Goal: Task Accomplishment & Management: Use online tool/utility

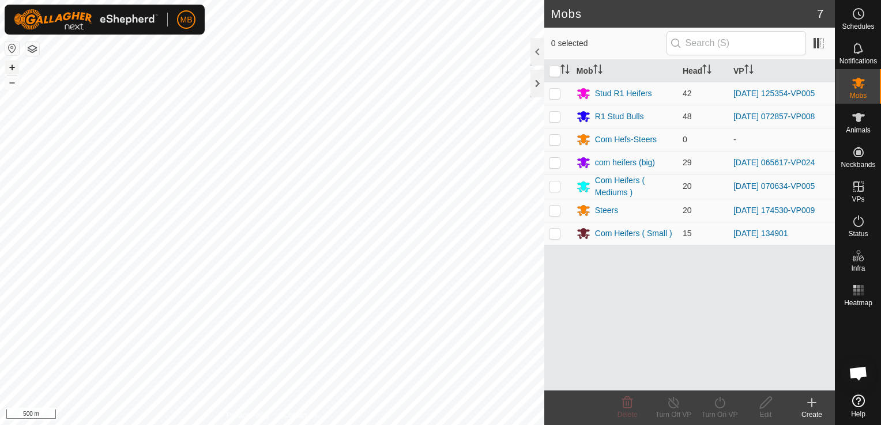
click at [12, 67] on button "+" at bounding box center [12, 68] width 14 height 14
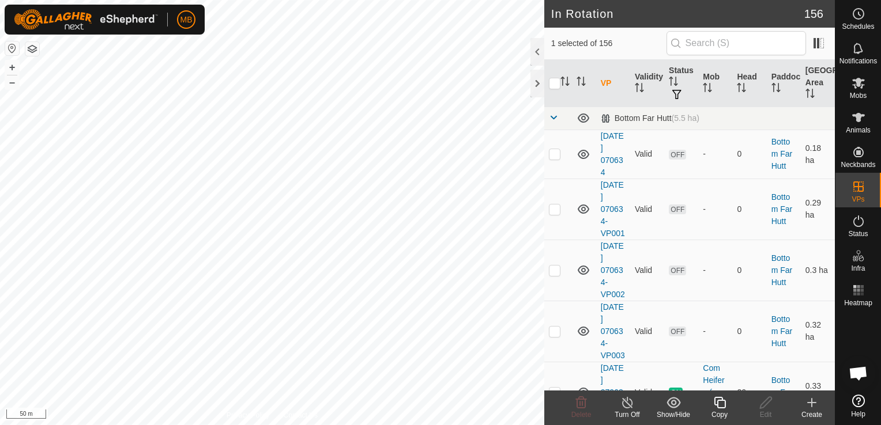
click at [722, 402] on icon at bounding box center [720, 403] width 14 height 14
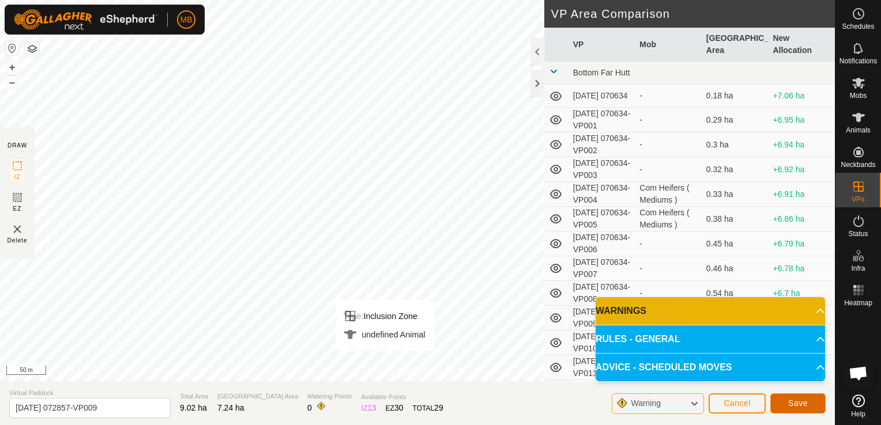
click at [786, 405] on button "Save" at bounding box center [797, 404] width 55 height 20
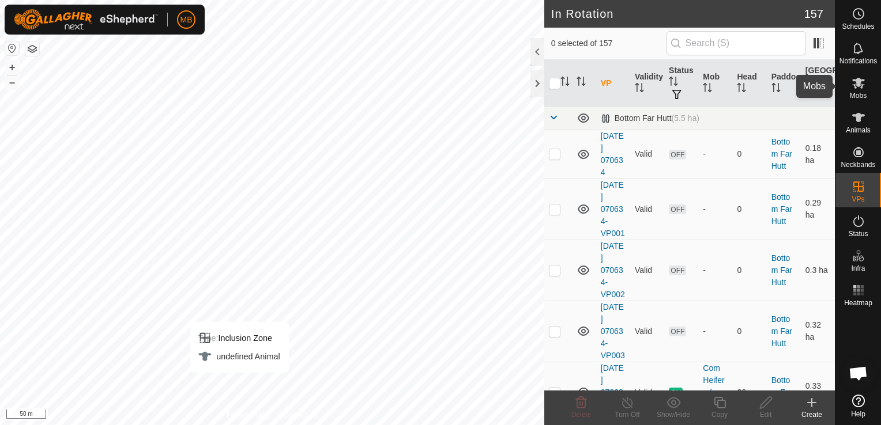
click at [860, 95] on span "Mobs" at bounding box center [858, 95] width 17 height 7
